Goal: Task Accomplishment & Management: Use online tool/utility

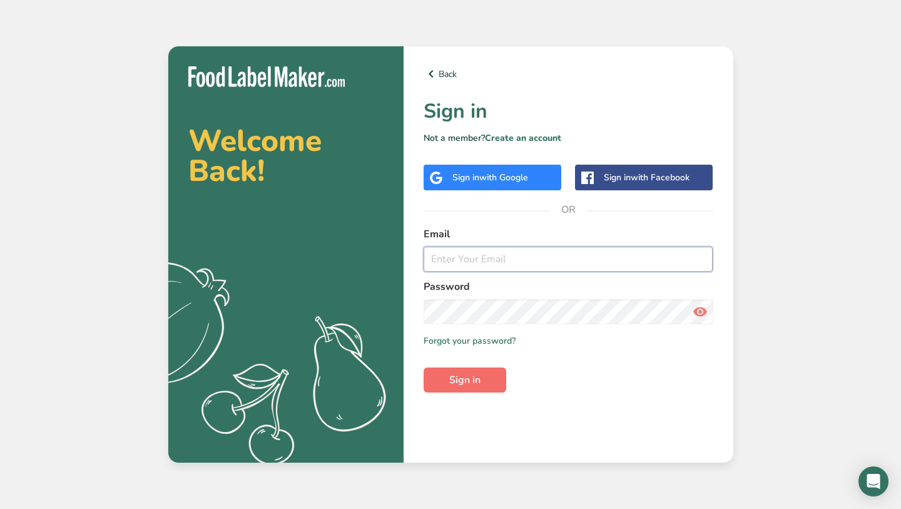
type input "[PERSON_NAME][EMAIL_ADDRESS][DOMAIN_NAME]"
click at [460, 382] on span "Sign in" at bounding box center [464, 379] width 31 height 15
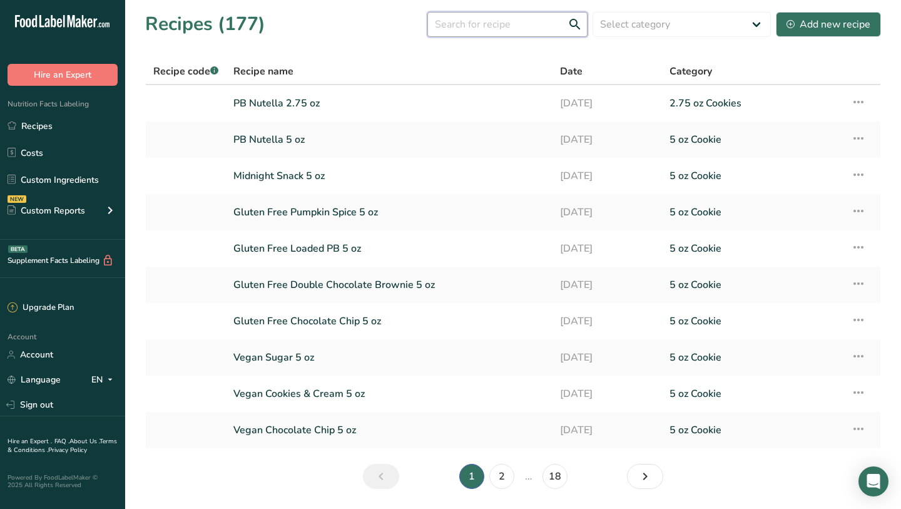
click at [488, 35] on input "text" at bounding box center [507, 24] width 160 height 25
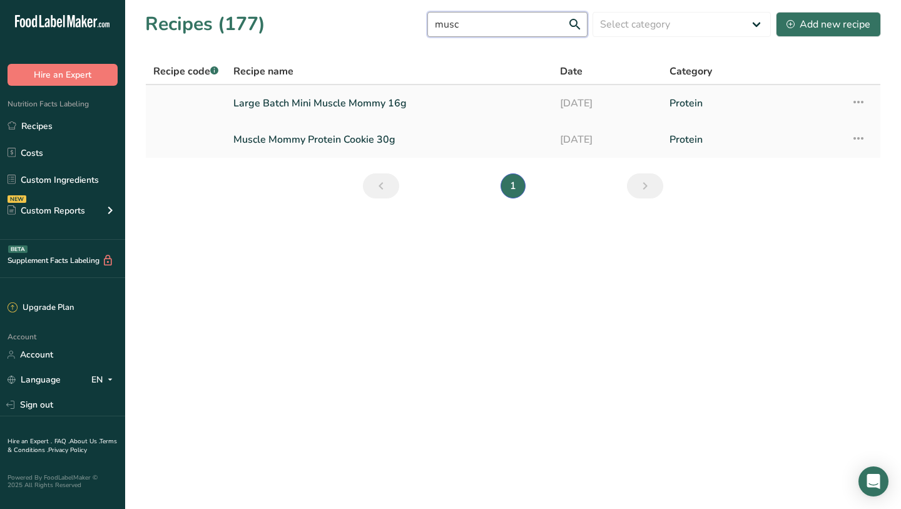
type input "musc"
click at [315, 99] on link "Large Batch Mini Muscle Mommy 16g" at bounding box center [389, 103] width 312 height 26
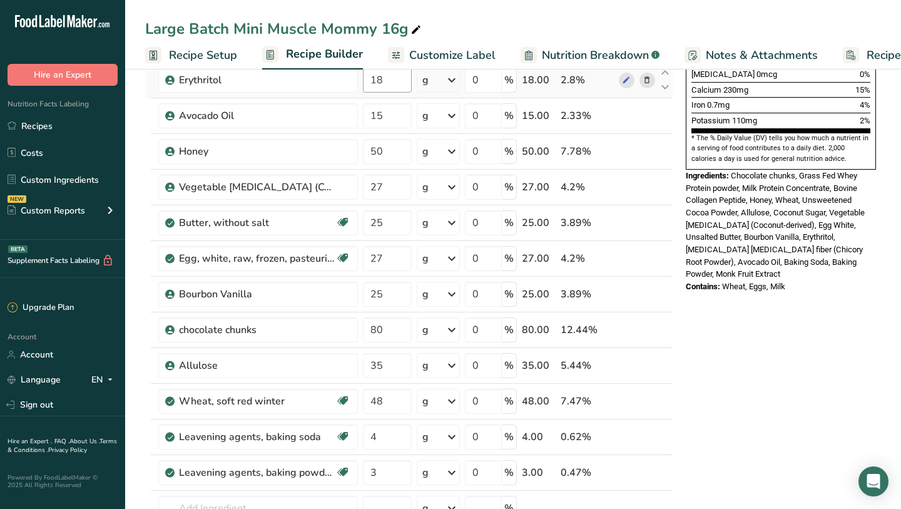
scroll to position [351, 0]
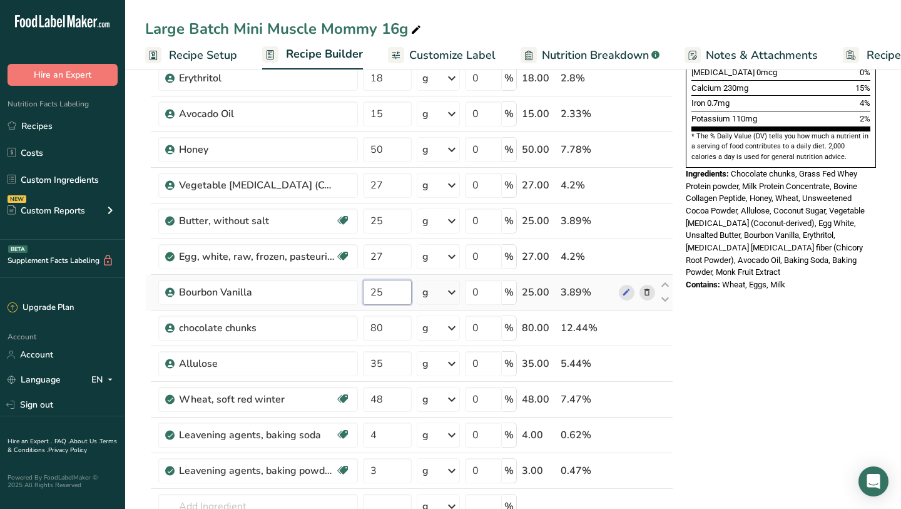
click at [399, 290] on input "25" at bounding box center [387, 292] width 48 height 25
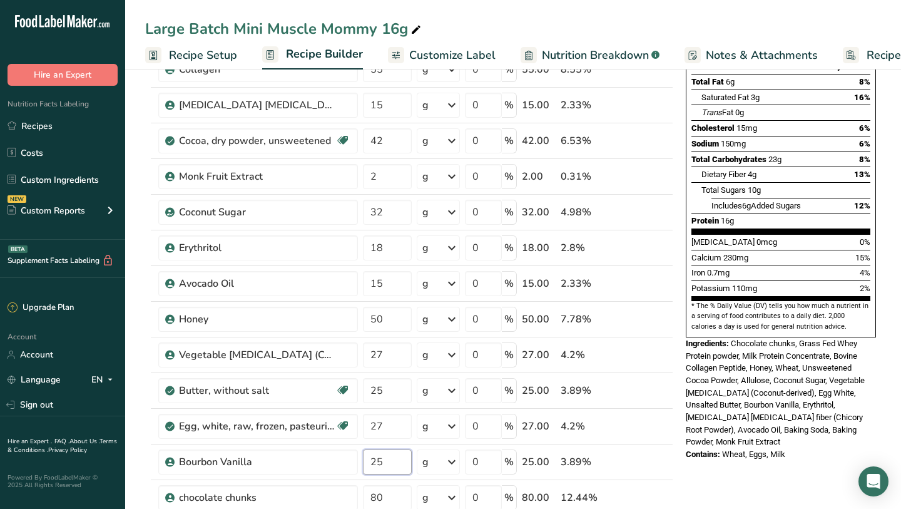
scroll to position [189, 0]
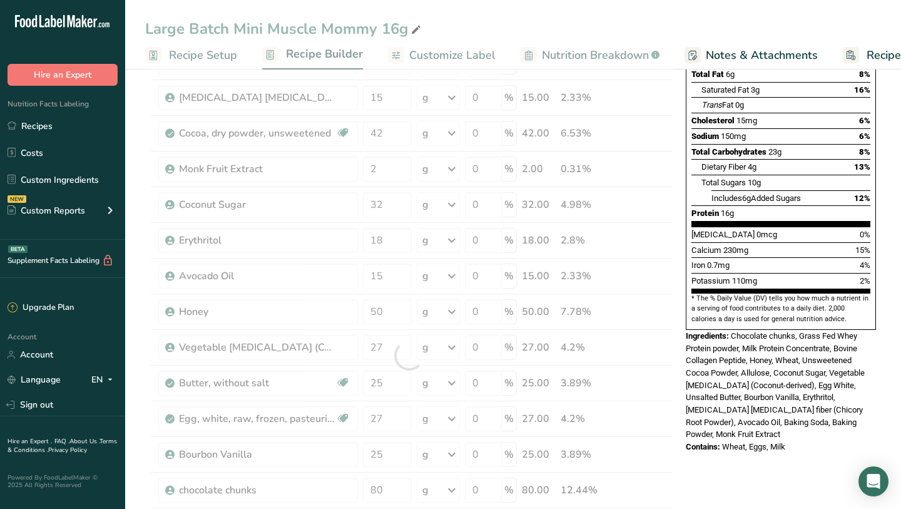
click at [719, 260] on section "[MEDICAL_DATA] 0mcg 0% Calcium 230mg 15% Iron 0.7mg 4% Potassium 110mg 2%" at bounding box center [780, 260] width 179 height 67
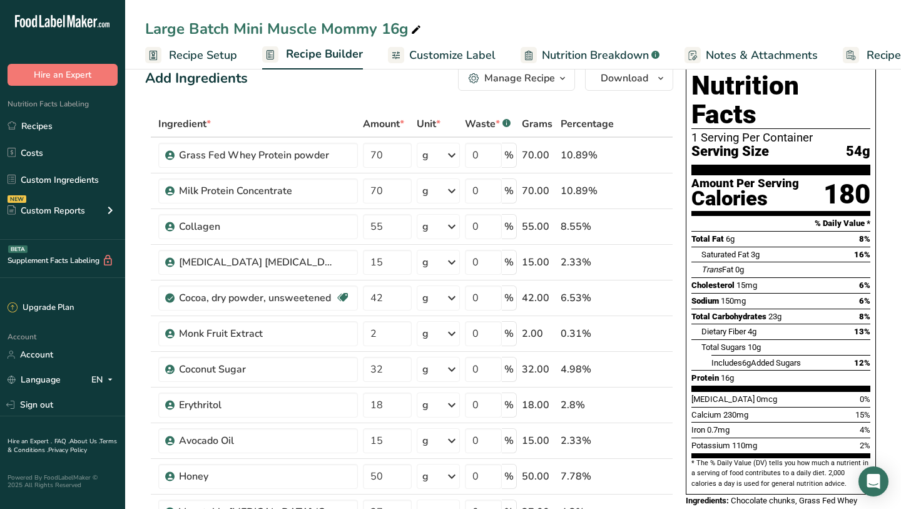
scroll to position [0, 0]
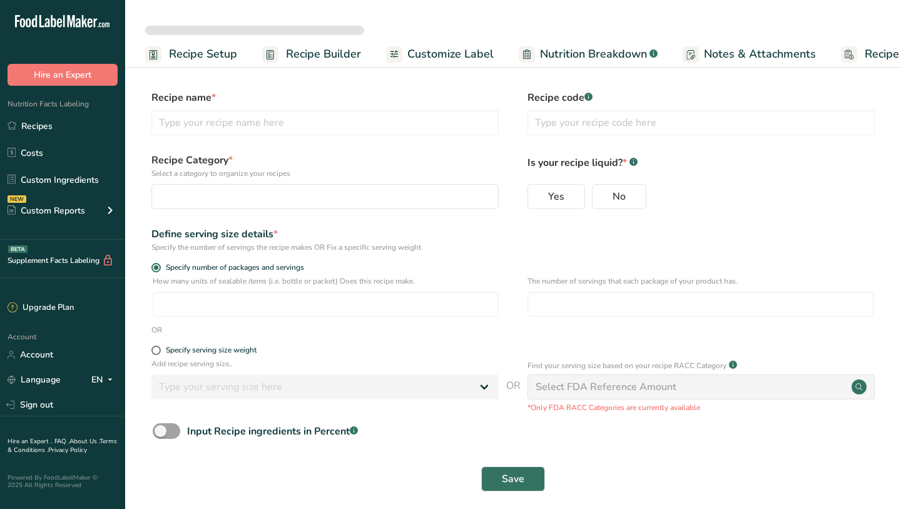
select select
click at [96, 124] on link "Recipes" at bounding box center [62, 126] width 125 height 24
type input "Chocolate Chizzle 30 G"
radio input "true"
type input "1.93"
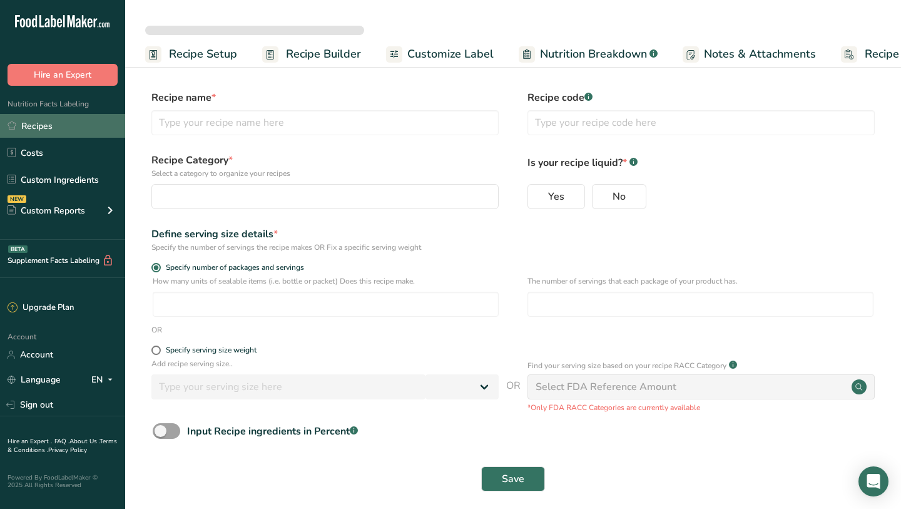
type input "1"
select select "0"
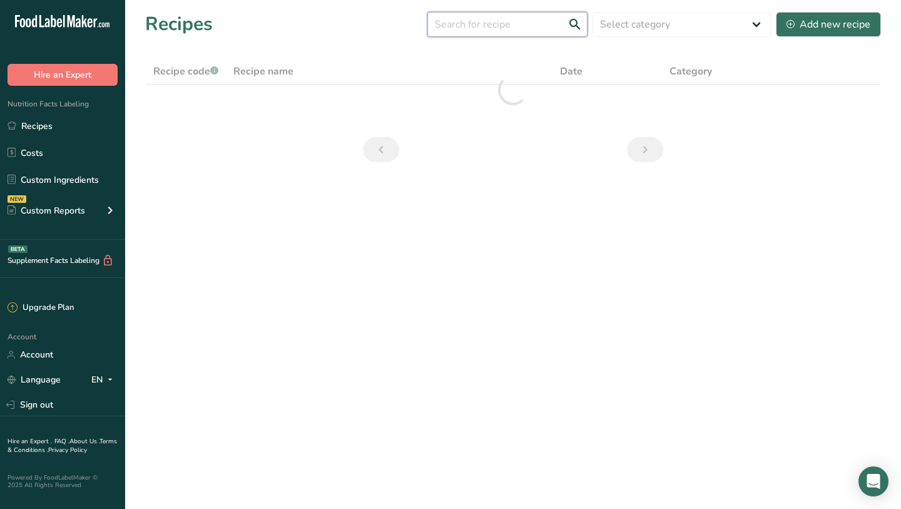
click at [501, 31] on input "text" at bounding box center [507, 24] width 160 height 25
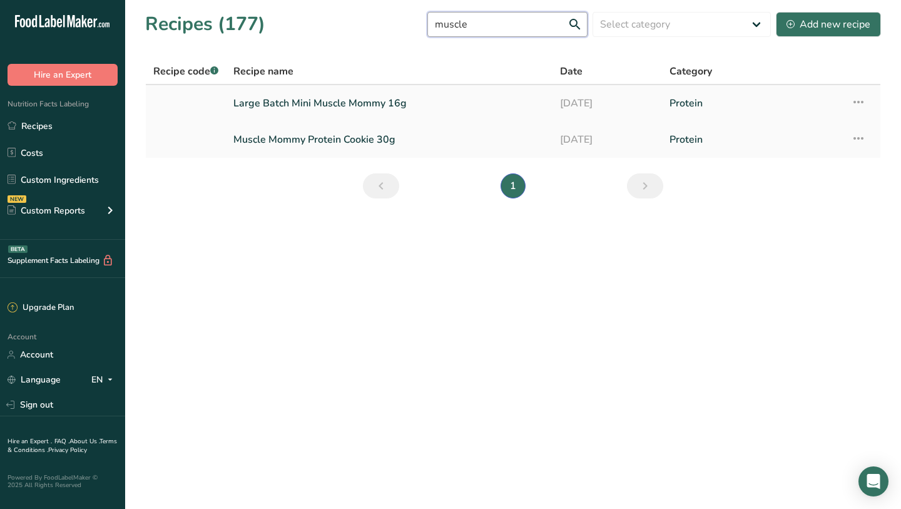
type input "muscle"
click at [340, 96] on link "Large Batch Mini Muscle Mommy 16g" at bounding box center [389, 103] width 312 height 26
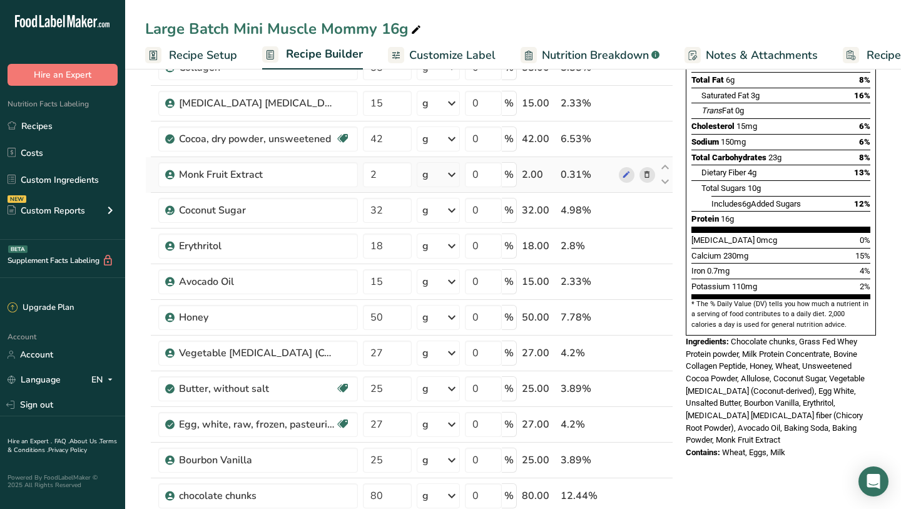
scroll to position [233, 0]
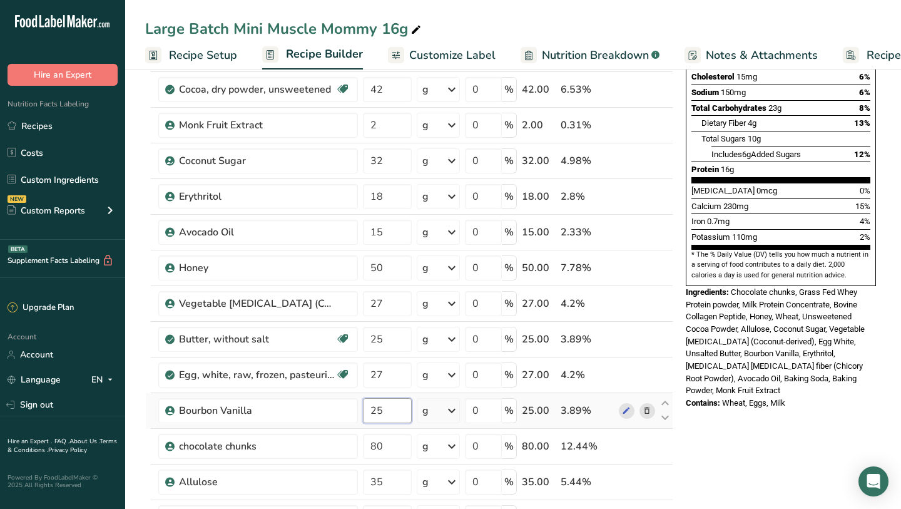
click at [391, 414] on input "25" at bounding box center [387, 410] width 48 height 25
type input "2"
type input "20"
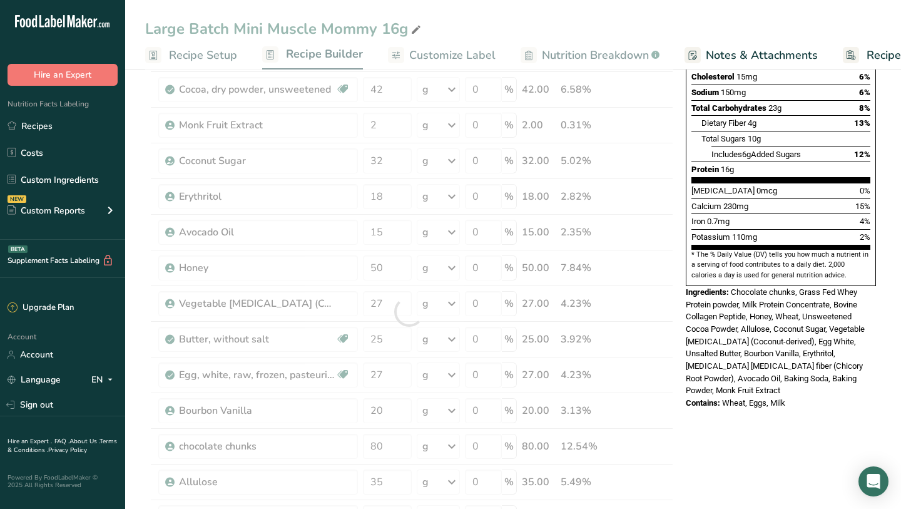
click at [745, 345] on span "Chocolate chunks, Grass Fed Whey Protein powder, Milk Protein Concentrate, Bovi…" at bounding box center [775, 341] width 179 height 108
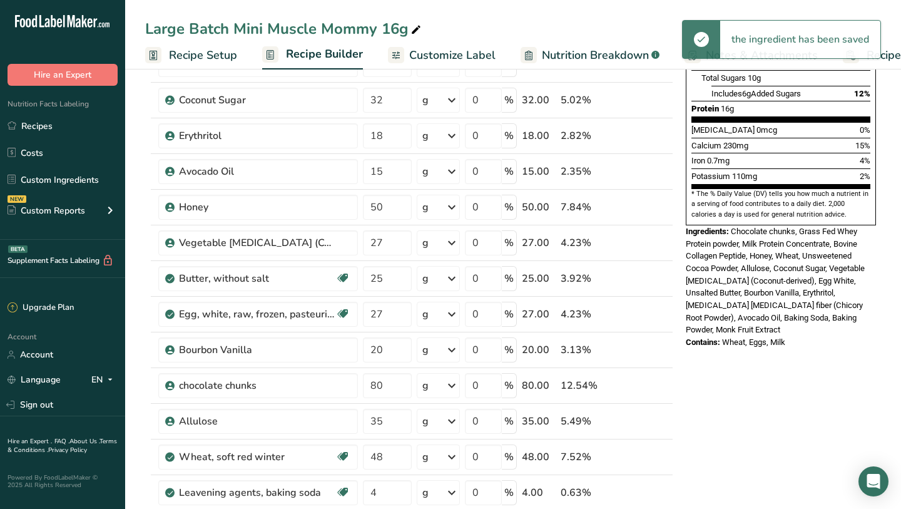
scroll to position [317, 0]
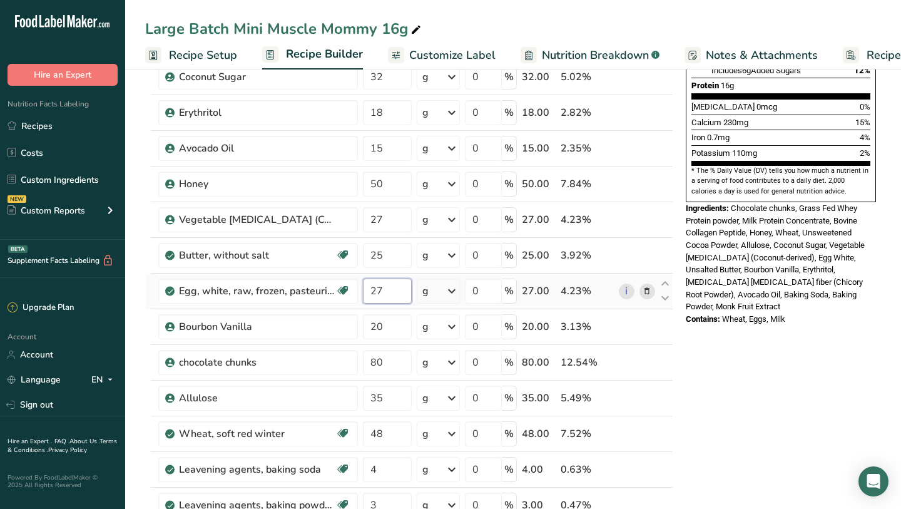
click at [383, 288] on input "27" at bounding box center [387, 290] width 48 height 25
type input "28"
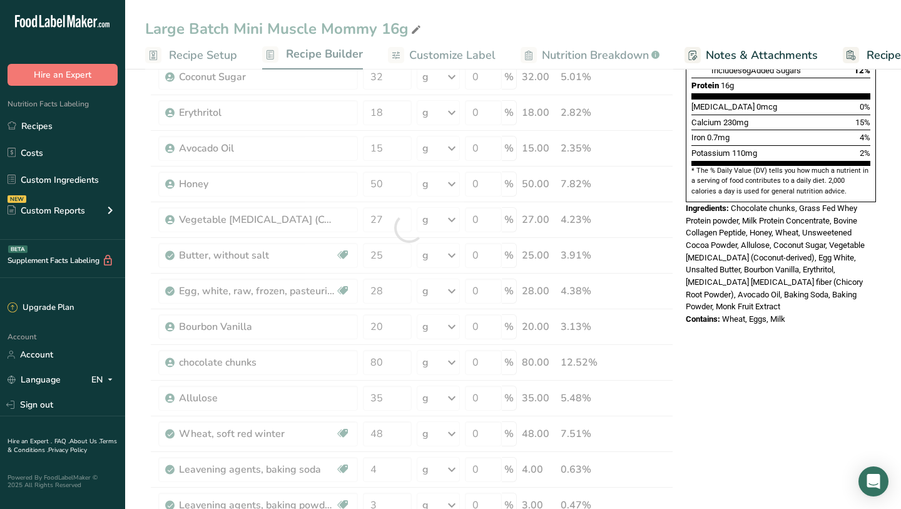
click at [722, 166] on section "* The % Daily Value (DV) tells you how much a nutrient in a serving of food con…" at bounding box center [780, 181] width 179 height 31
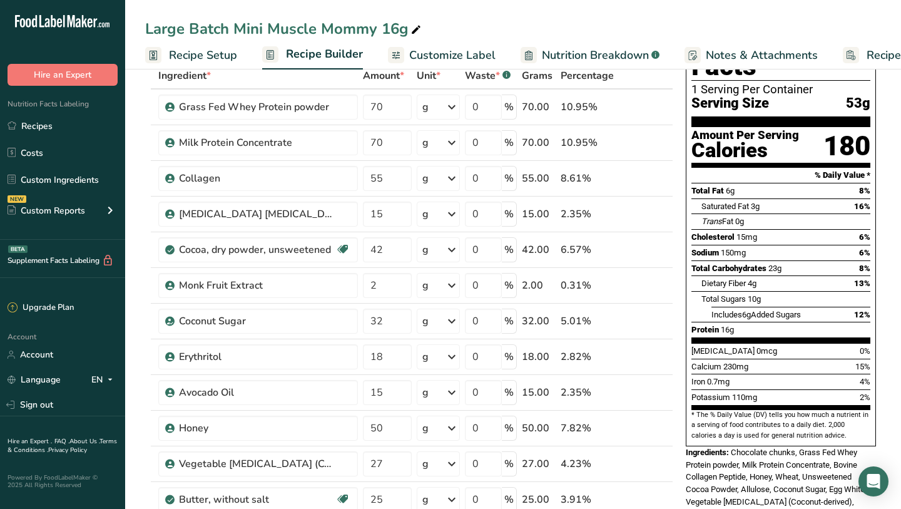
scroll to position [0, 0]
